Goal: Share content: Share content

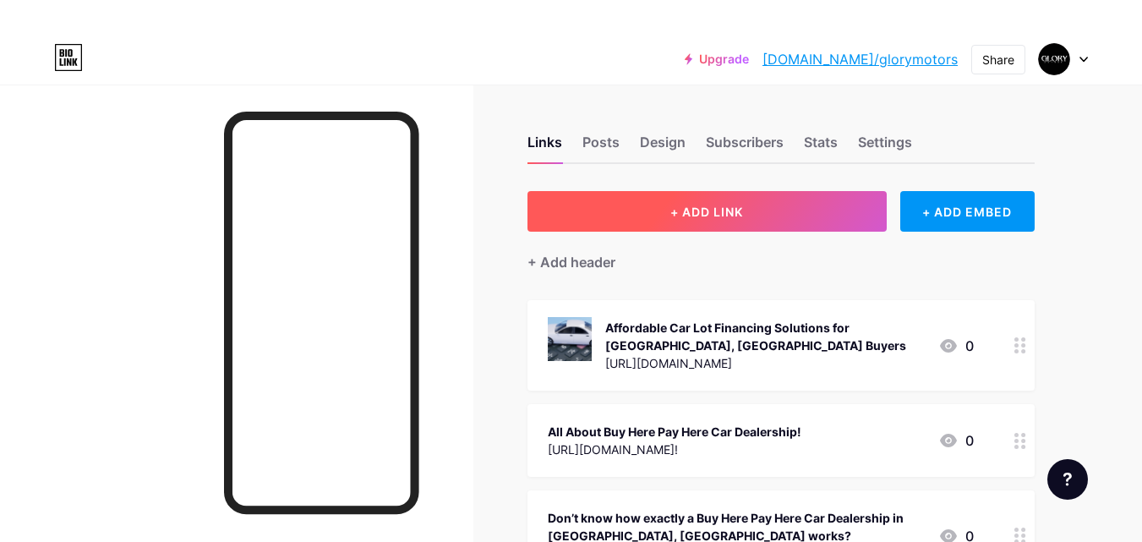
click at [718, 219] on button "+ ADD LINK" at bounding box center [706, 211] width 359 height 41
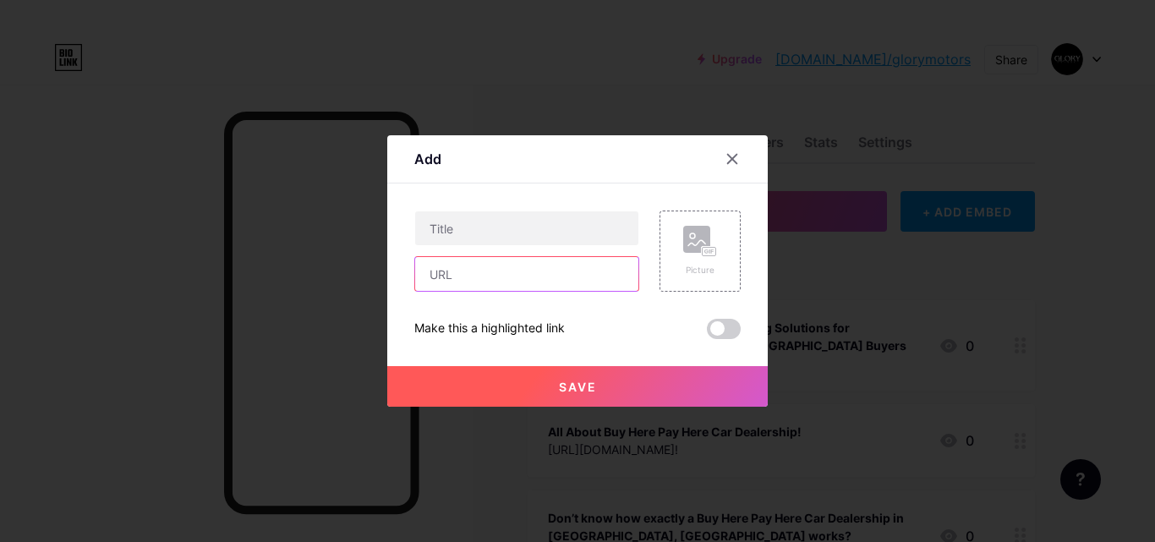
click at [487, 280] on input "text" at bounding box center [526, 274] width 223 height 34
paste input "[URL][DOMAIN_NAME]"
type input "[URL][DOMAIN_NAME]"
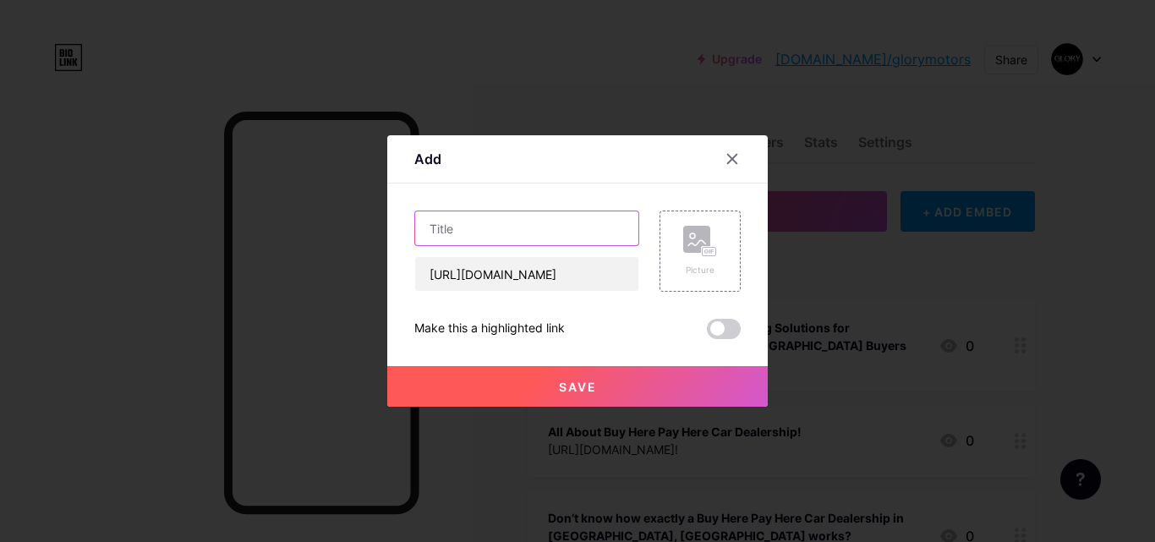
click at [484, 237] on input "text" at bounding box center [526, 228] width 223 height 34
paste input "The True Cost of Ownership Used Cars vs. New Cars"
type input "The True Cost of Ownership Used Cars vs. New Cars"
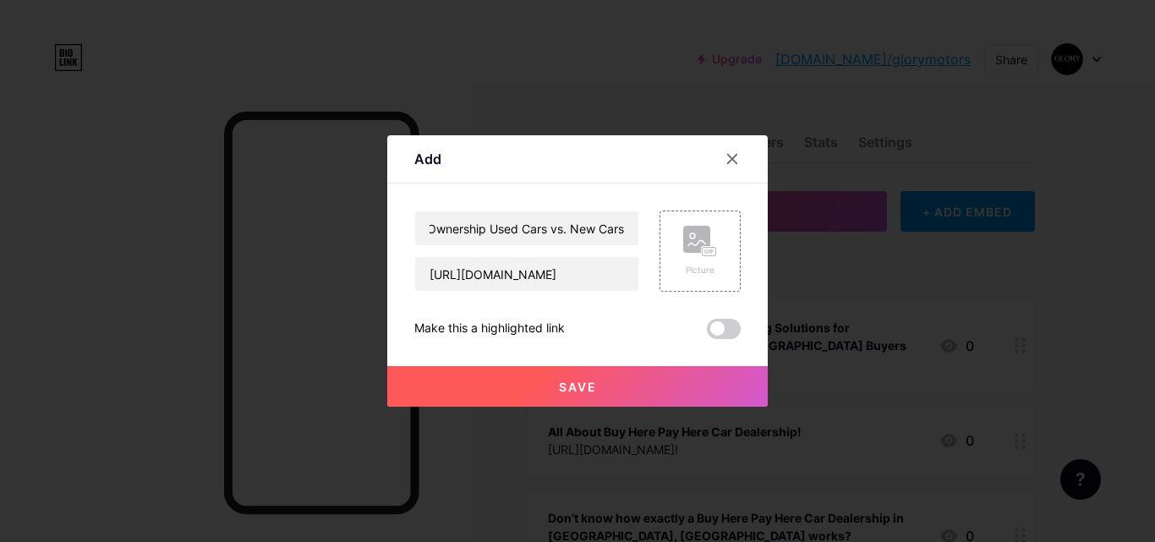
click at [526, 365] on div "Save" at bounding box center [577, 373] width 380 height 68
click at [472, 283] on input "[URL][DOMAIN_NAME]" at bounding box center [526, 274] width 223 height 34
click at [499, 385] on button "Save" at bounding box center [577, 386] width 380 height 41
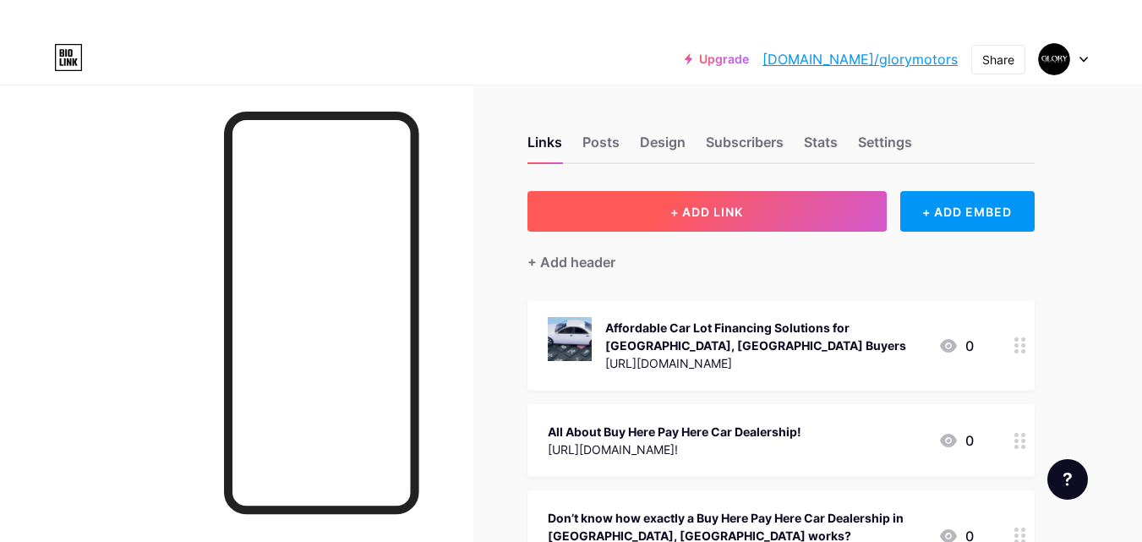
click at [621, 224] on button "+ ADD LINK" at bounding box center [706, 211] width 359 height 41
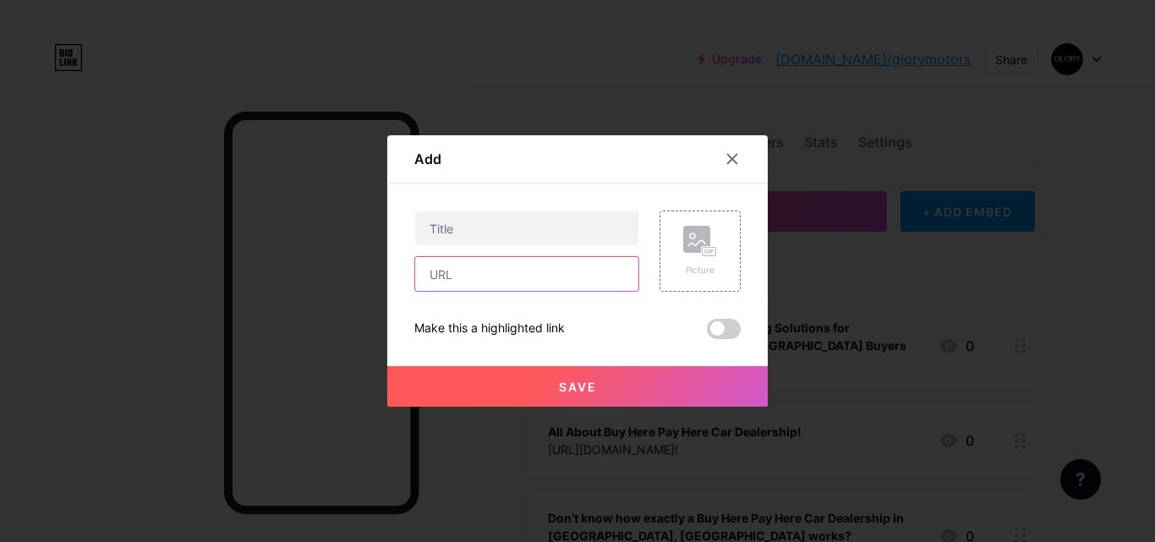
click at [491, 276] on input "text" at bounding box center [526, 274] width 223 height 34
paste input "[URL][DOMAIN_NAME]"
type input "[URL][DOMAIN_NAME]"
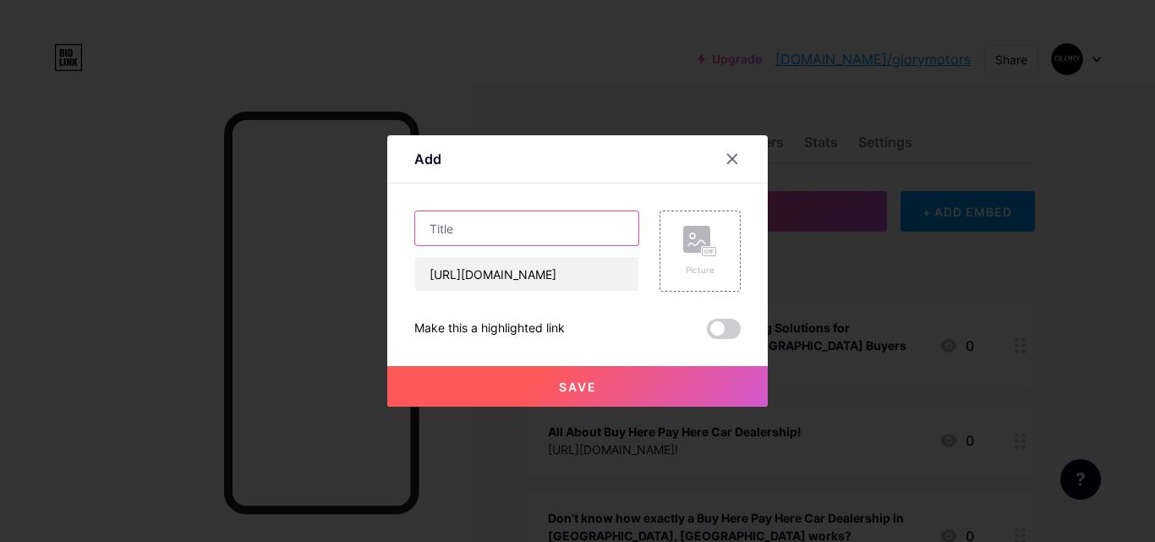
click at [514, 233] on input "text" at bounding box center [526, 228] width 223 height 34
paste input "The True Cost of Ownership Used Cars vs. New Cars"
type input "The True Cost of Ownership Used Cars vs. New Cars"
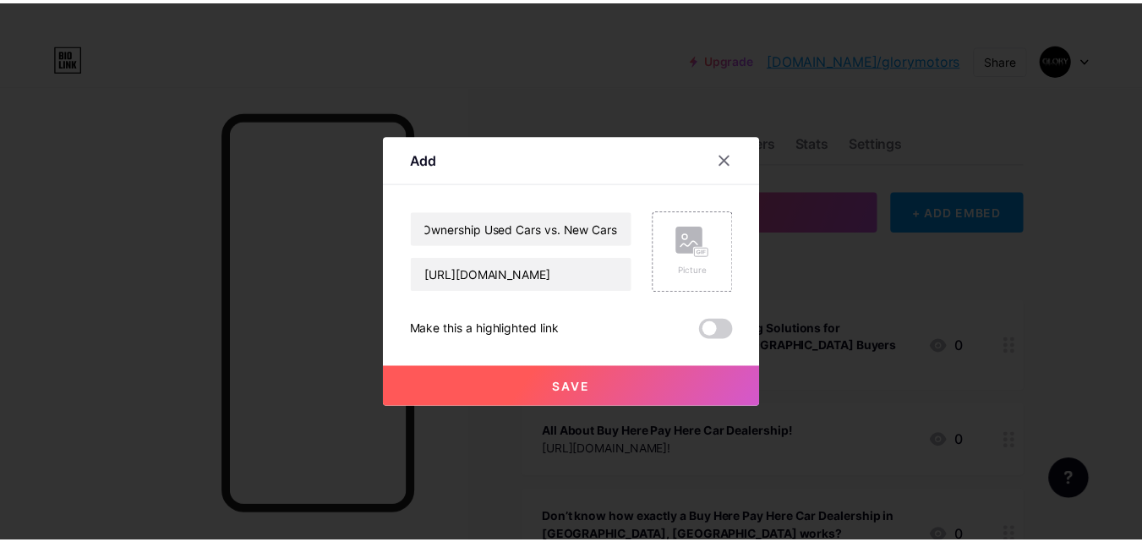
scroll to position [0, 0]
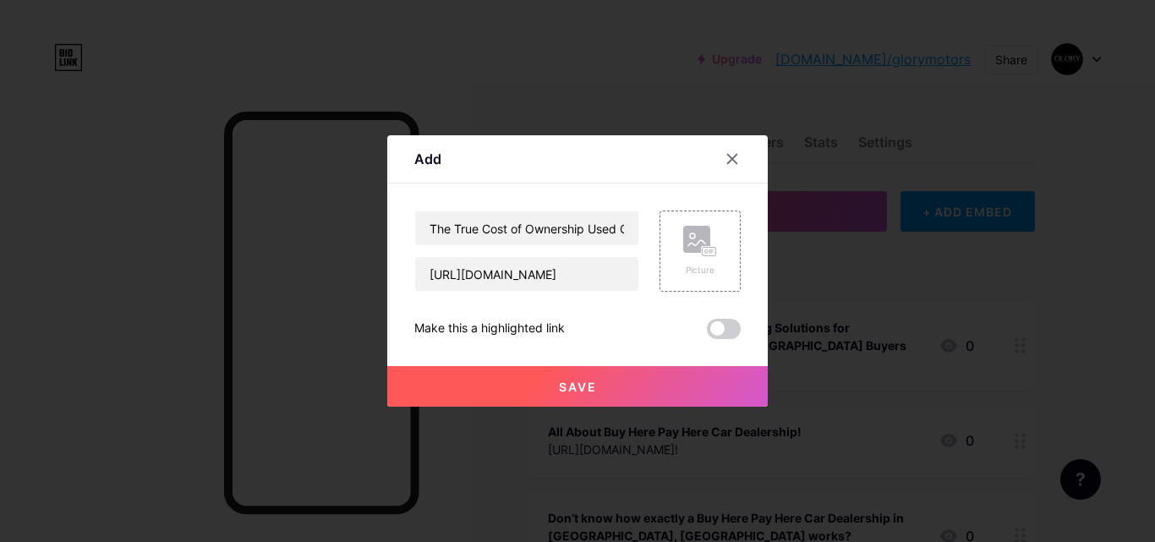
click at [543, 400] on button "Save" at bounding box center [577, 386] width 380 height 41
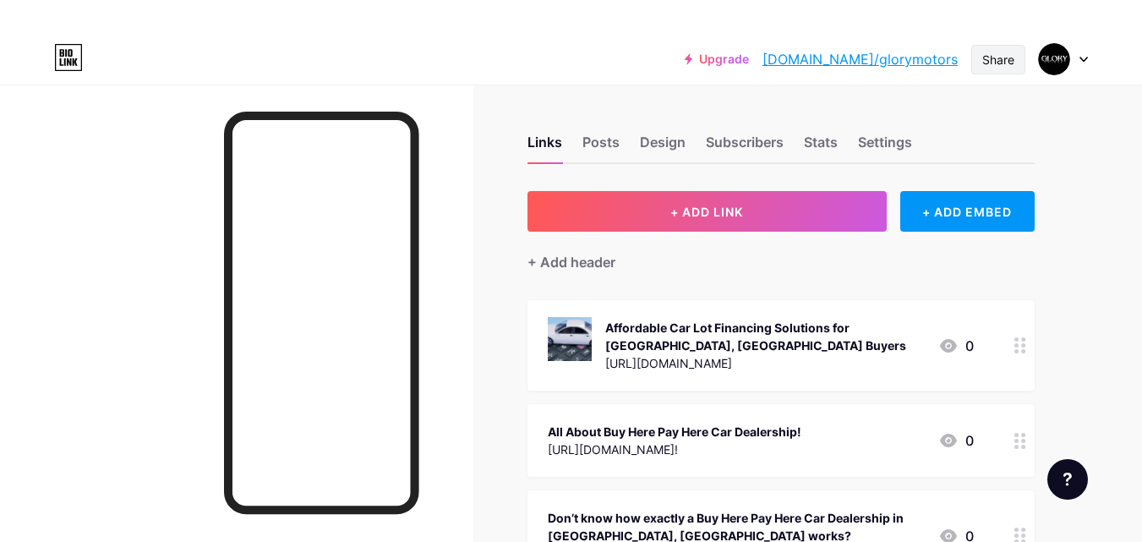
click at [1015, 60] on div "Share" at bounding box center [998, 60] width 54 height 30
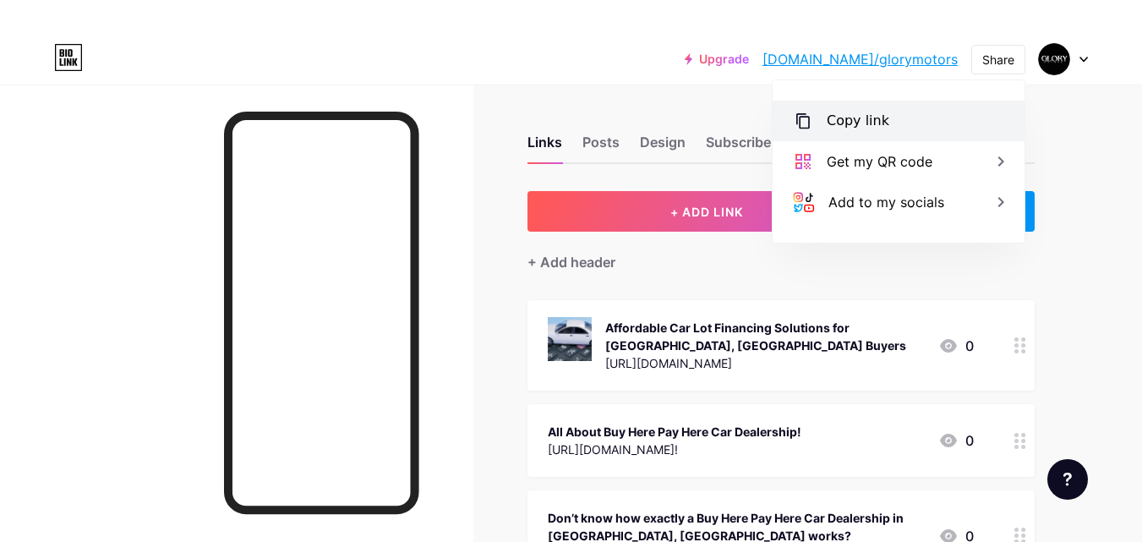
click at [876, 116] on div "Copy link" at bounding box center [858, 121] width 63 height 20
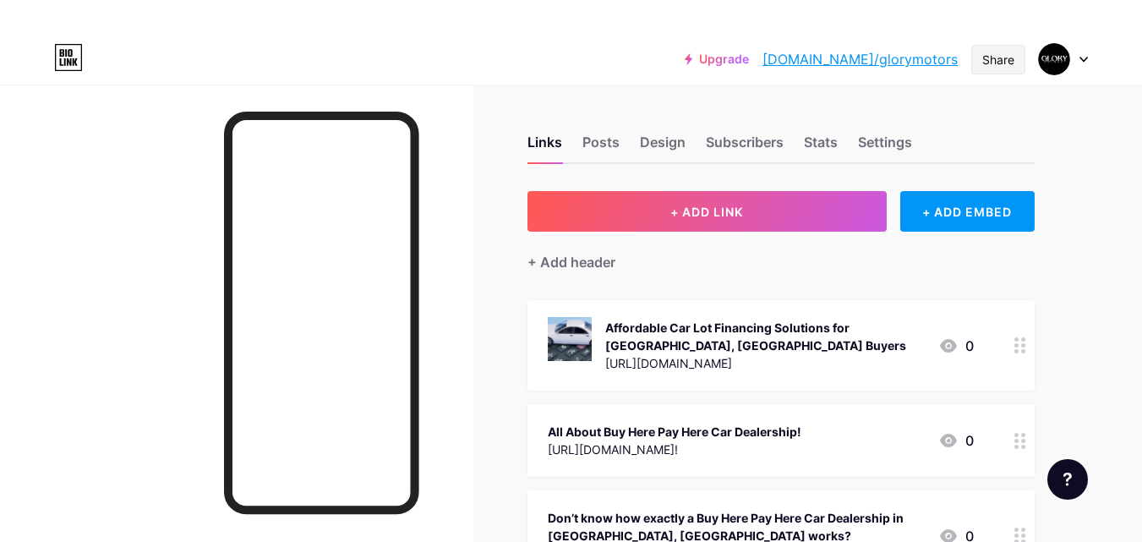
click at [1014, 63] on div "Share" at bounding box center [998, 60] width 54 height 30
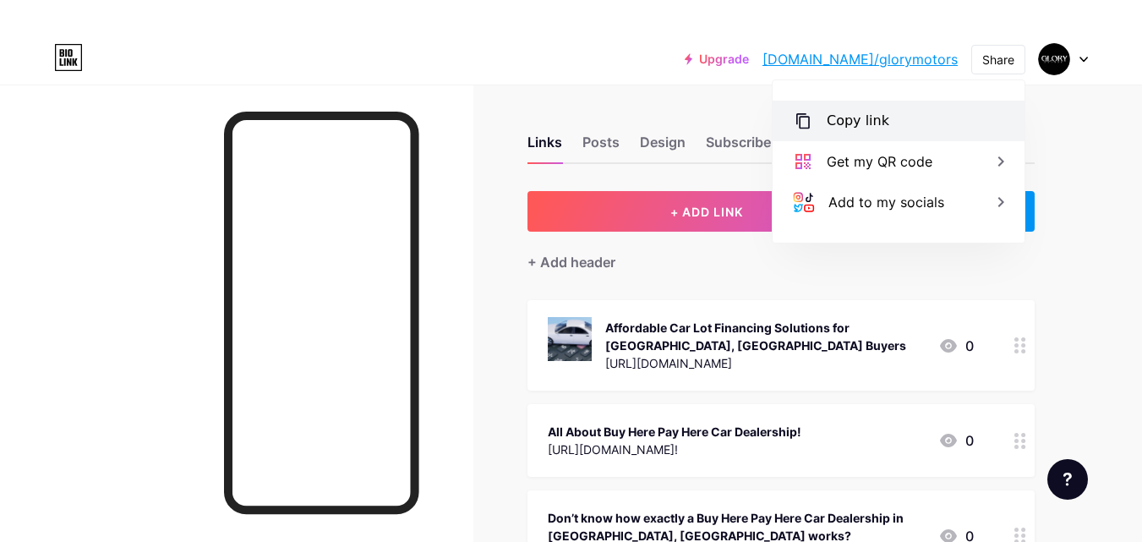
click at [932, 116] on div "Copy link" at bounding box center [899, 121] width 252 height 41
click at [805, 128] on icon at bounding box center [803, 120] width 14 height 15
